Goal: Find specific page/section: Find specific page/section

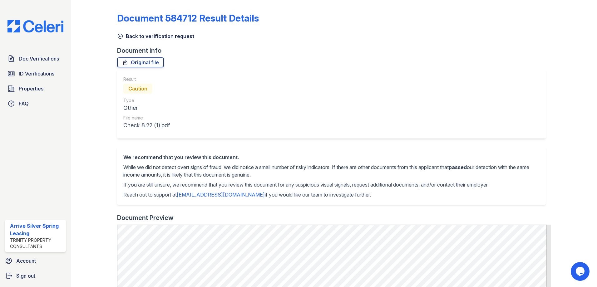
scroll to position [215, 0]
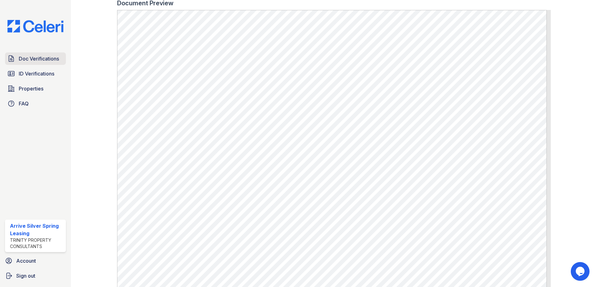
click at [27, 60] on span "Doc Verifications" at bounding box center [39, 58] width 40 height 7
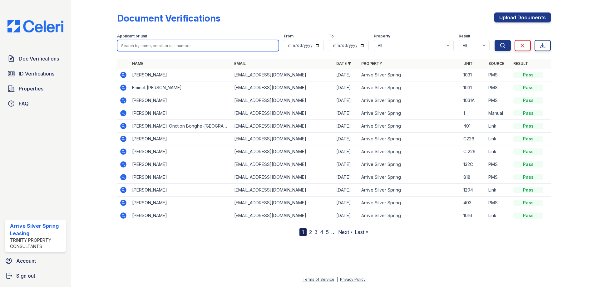
click at [167, 42] on input "search" at bounding box center [198, 45] width 162 height 11
type input "Bad"
click at [495, 40] on button "Search" at bounding box center [503, 45] width 16 height 11
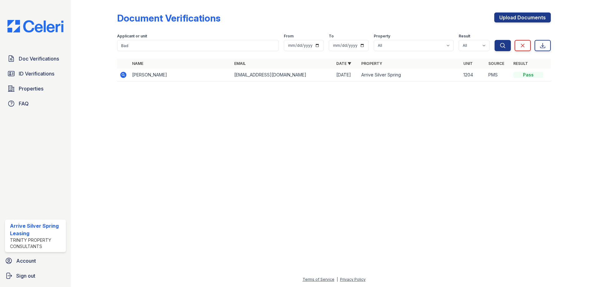
click at [171, 74] on td "Virendra Badgujar" at bounding box center [181, 75] width 102 height 13
click at [163, 76] on td "Virendra Badgujar" at bounding box center [181, 75] width 102 height 13
click at [124, 75] on icon at bounding box center [123, 74] width 7 height 7
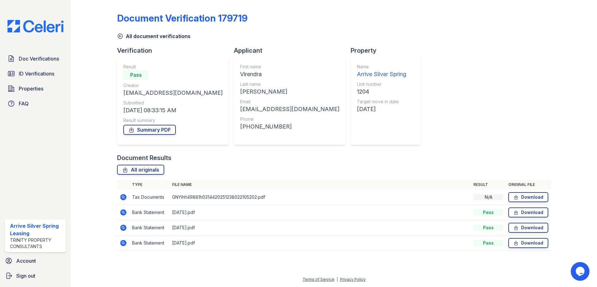
click at [123, 198] on icon at bounding box center [123, 197] width 7 height 7
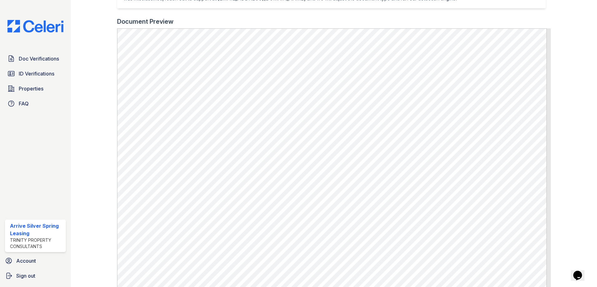
scroll to position [187, 0]
